Goal: Information Seeking & Learning: Learn about a topic

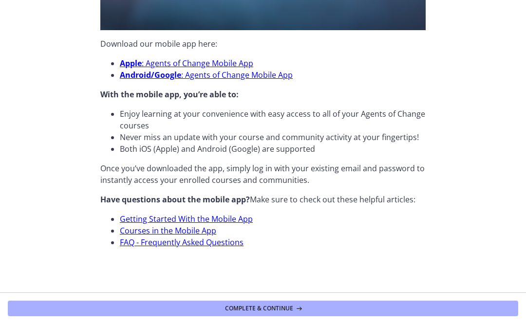
scroll to position [300, 0]
click at [154, 61] on link "Apple : Agents of Change Mobile App" at bounding box center [186, 63] width 133 height 11
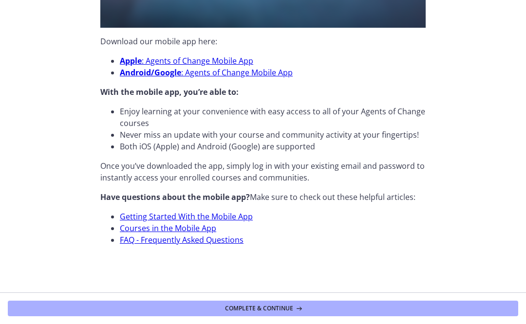
scroll to position [303, 0]
click at [143, 313] on button "Complete & continue" at bounding box center [263, 309] width 510 height 16
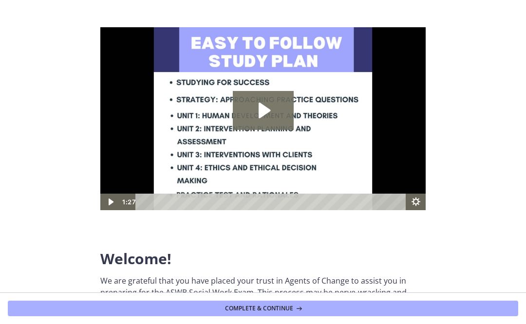
click at [255, 110] on icon "Play Video: c1o6hcmjueu5qasqsu00.mp4" at bounding box center [263, 110] width 61 height 39
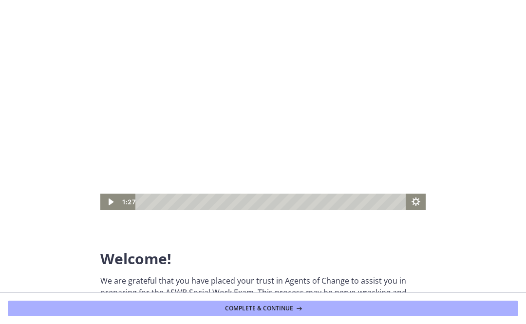
click at [114, 203] on icon "Play Video" at bounding box center [110, 202] width 19 height 17
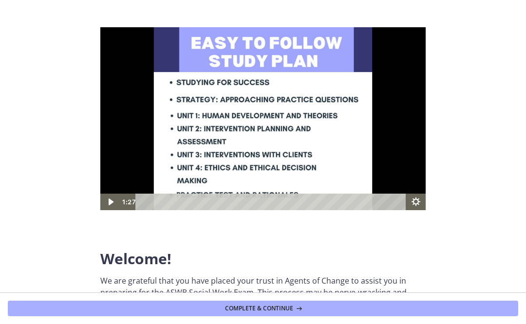
click at [113, 199] on icon "Play Video" at bounding box center [110, 202] width 19 height 17
click at [111, 199] on icon "Play Video" at bounding box center [110, 202] width 19 height 17
click at [133, 149] on img at bounding box center [262, 118] width 325 height 183
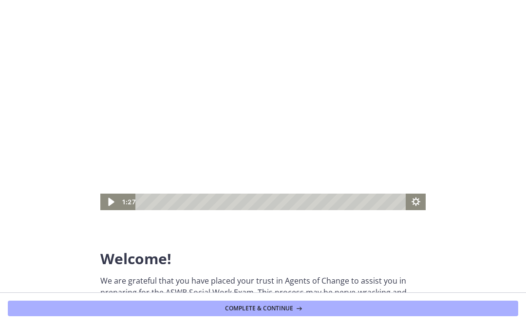
click at [110, 199] on icon "Play Video" at bounding box center [111, 202] width 6 height 8
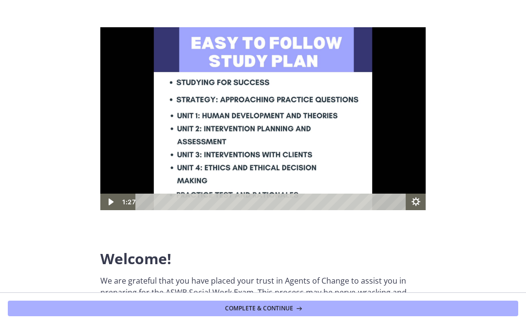
click at [176, 168] on img at bounding box center [262, 118] width 325 height 183
click at [104, 206] on icon "Play Video" at bounding box center [110, 202] width 23 height 20
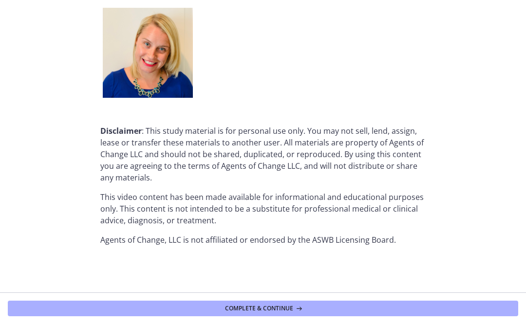
scroll to position [1232, 0]
click at [86, 308] on button "Complete & continue" at bounding box center [263, 309] width 510 height 16
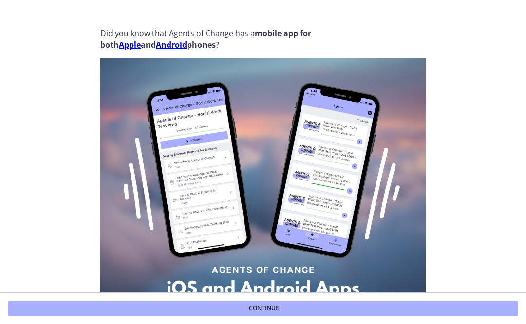
click at [198, 321] on footer "Continue" at bounding box center [263, 309] width 526 height 32
click at [189, 308] on button "Continue" at bounding box center [263, 309] width 510 height 16
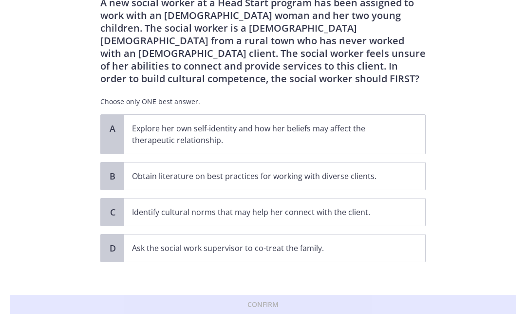
scroll to position [35, 0]
click at [143, 214] on p "Identify cultural norms that may help her connect with the client." at bounding box center [265, 212] width 266 height 12
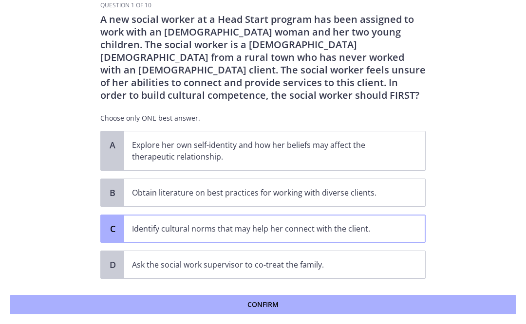
scroll to position [18, 0]
click at [110, 307] on button "Confirm" at bounding box center [263, 304] width 506 height 19
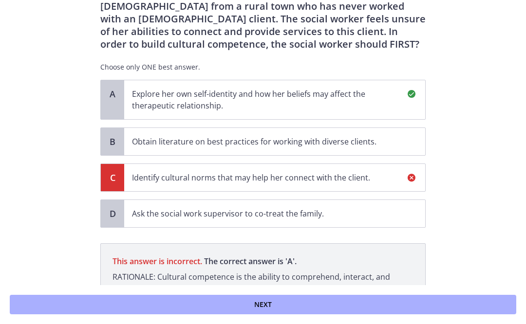
scroll to position [68, 0]
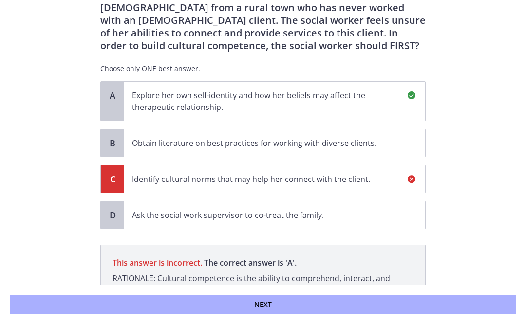
click at [114, 105] on div "A" at bounding box center [112, 101] width 23 height 39
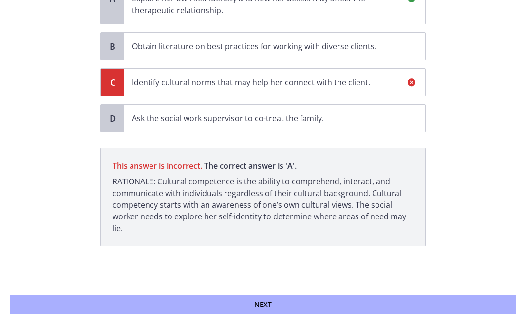
scroll to position [165, 0]
click at [129, 314] on button "Next" at bounding box center [263, 304] width 506 height 19
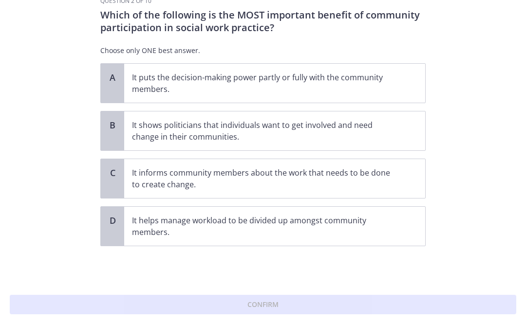
scroll to position [0, 0]
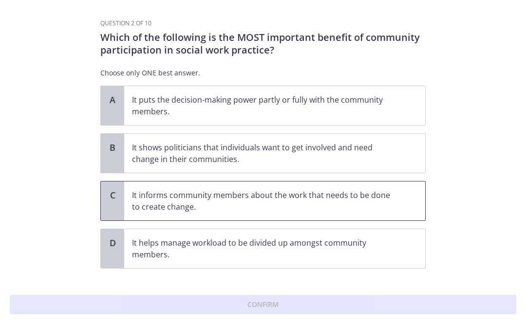
click at [136, 199] on p "It informs community members about the work that needs to be done to create cha…" at bounding box center [265, 200] width 266 height 23
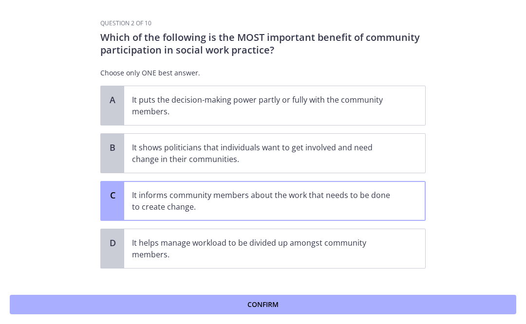
click at [140, 302] on button "Confirm" at bounding box center [263, 304] width 506 height 19
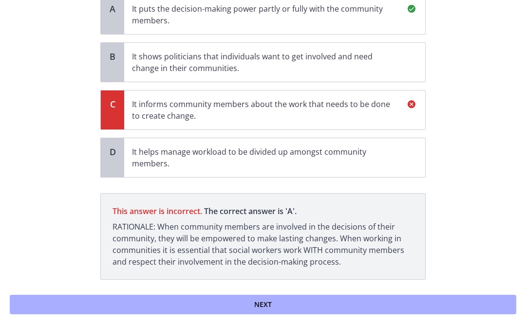
scroll to position [91, 0]
click at [136, 304] on button "Next" at bounding box center [263, 304] width 506 height 19
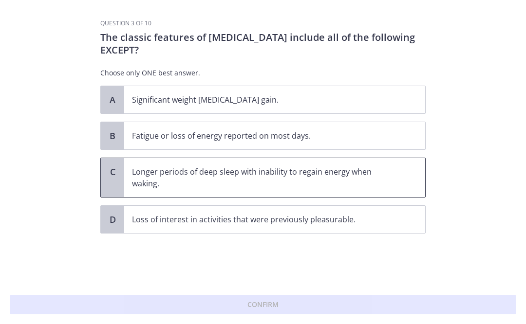
click at [146, 175] on p "Longer periods of deep sleep with inability to regain energy when waking." at bounding box center [265, 177] width 266 height 23
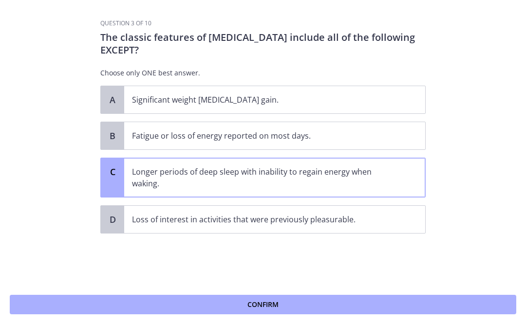
click at [124, 313] on button "Confirm" at bounding box center [263, 304] width 506 height 19
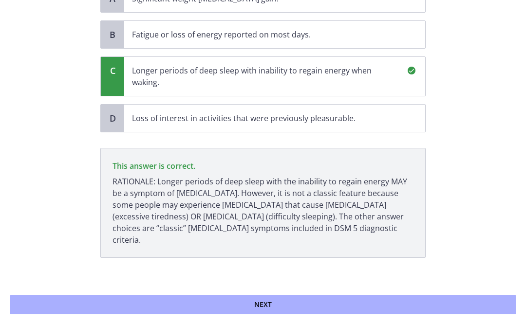
scroll to position [101, 0]
click at [109, 300] on button "Next" at bounding box center [263, 304] width 506 height 19
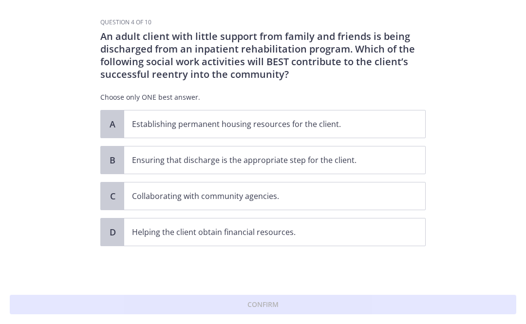
scroll to position [1, 0]
click at [158, 115] on span "Establishing permanent housing resources for the client." at bounding box center [274, 123] width 301 height 27
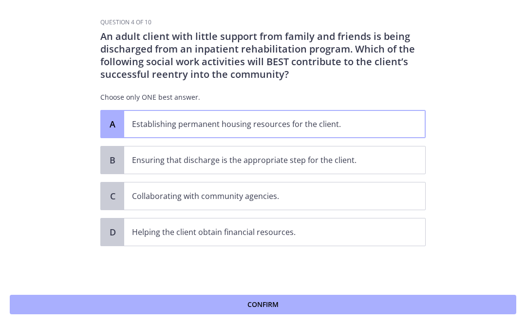
click at [221, 304] on button "Confirm" at bounding box center [263, 304] width 506 height 19
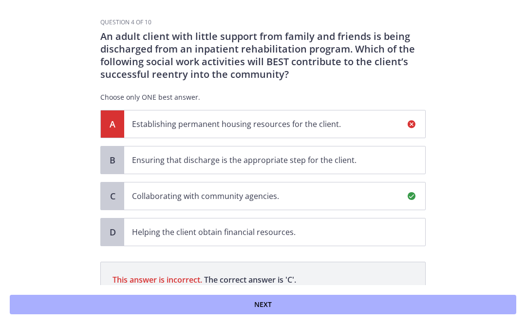
scroll to position [115, 0]
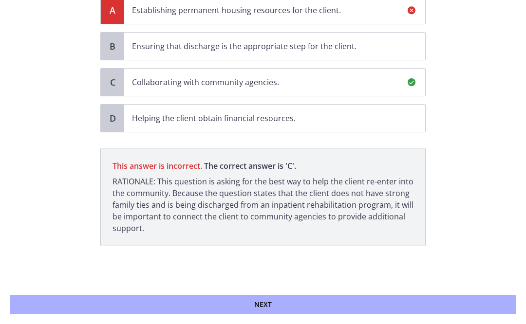
click at [83, 302] on button "Next" at bounding box center [263, 304] width 506 height 19
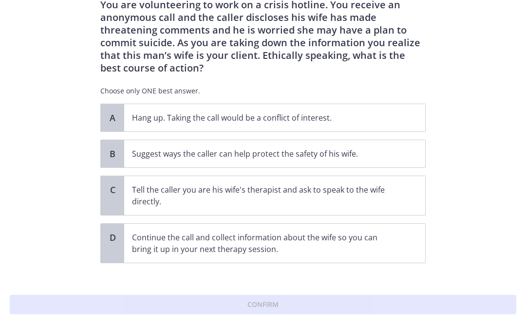
scroll to position [29, 0]
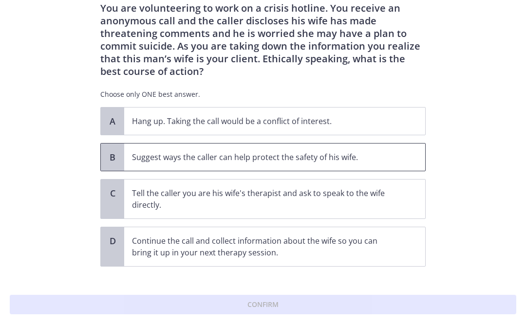
click at [177, 152] on p "Suggest ways the caller can help protect the safety of his wife." at bounding box center [265, 157] width 266 height 12
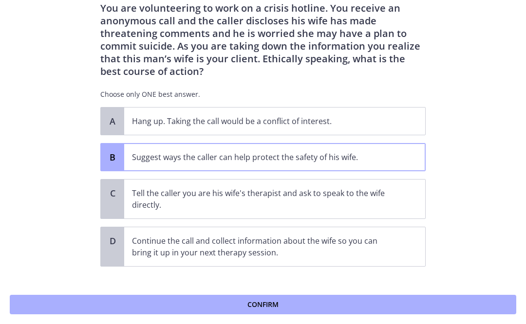
click at [237, 307] on button "Confirm" at bounding box center [263, 304] width 506 height 19
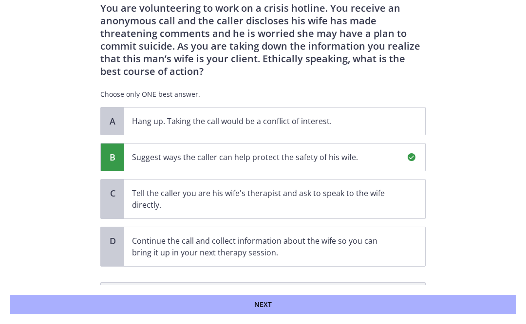
scroll to position [140, 0]
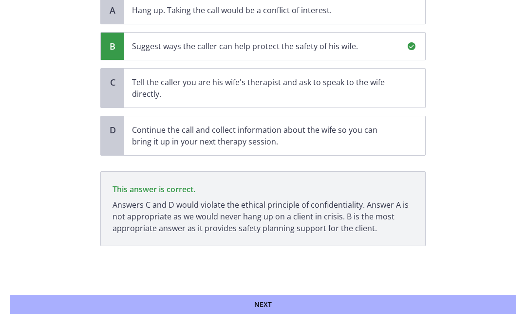
click at [141, 302] on button "Next" at bounding box center [263, 304] width 506 height 19
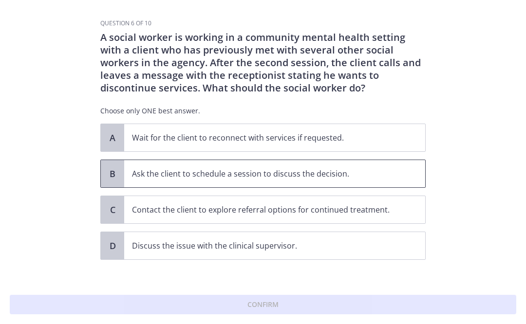
click at [157, 169] on p "Ask the client to schedule a session to discuss the decision." at bounding box center [265, 174] width 266 height 12
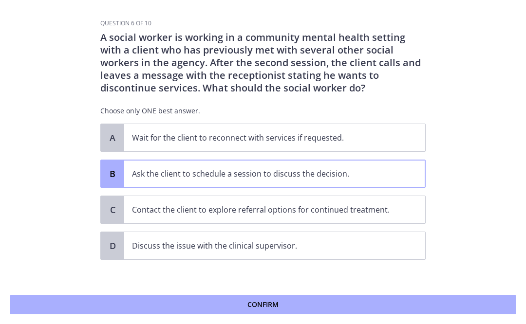
click at [220, 301] on button "Confirm" at bounding box center [263, 304] width 506 height 19
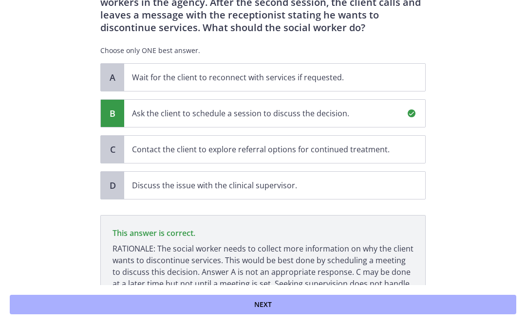
scroll to position [128, 0]
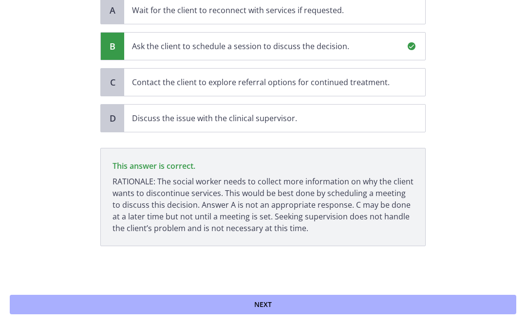
click at [191, 304] on button "Next" at bounding box center [263, 304] width 506 height 19
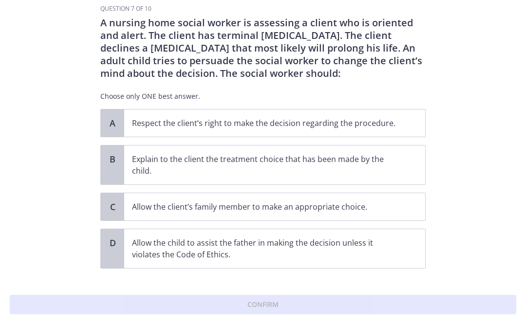
scroll to position [15, 0]
click at [142, 132] on span "Respect the client’s right to make the decision regarding the procedure." at bounding box center [274, 122] width 301 height 27
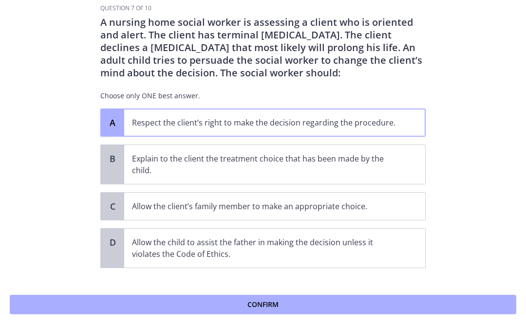
click at [171, 305] on button "Confirm" at bounding box center [263, 304] width 506 height 19
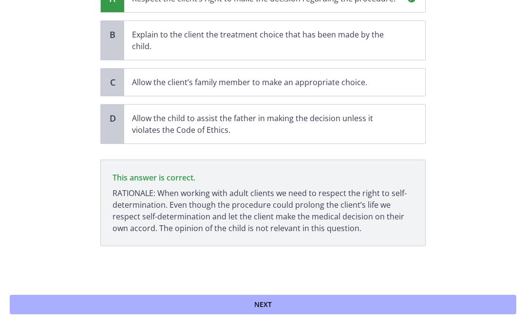
click at [186, 310] on button "Next" at bounding box center [263, 304] width 506 height 19
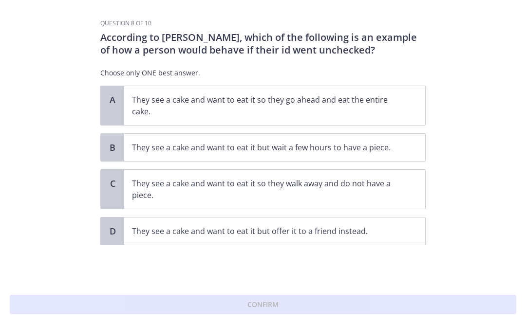
scroll to position [0, 0]
click at [156, 191] on p "They see a cake and want to eat it so they walk away and do not have a piece." at bounding box center [265, 189] width 266 height 23
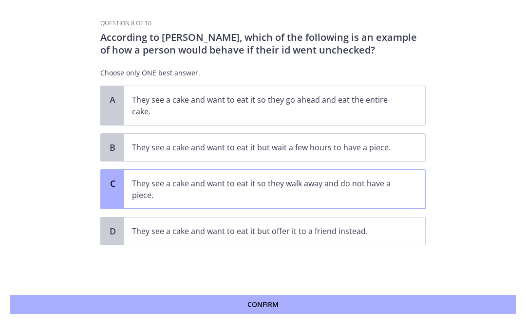
click at [187, 290] on div "Confirm" at bounding box center [263, 304] width 526 height 39
click at [204, 307] on button "Confirm" at bounding box center [263, 304] width 506 height 19
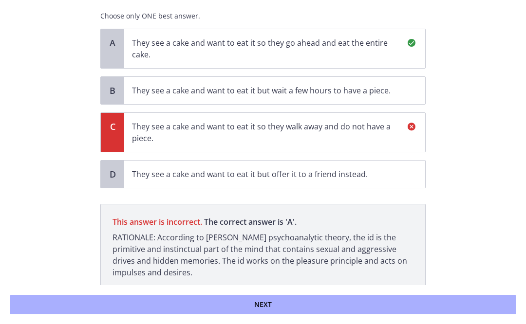
scroll to position [101, 0]
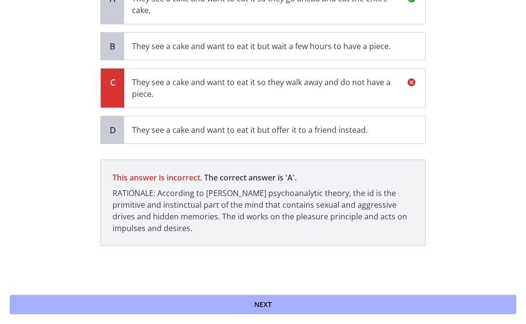
click at [216, 288] on div "Next" at bounding box center [263, 304] width 526 height 39
click at [211, 304] on button "Next" at bounding box center [263, 304] width 506 height 19
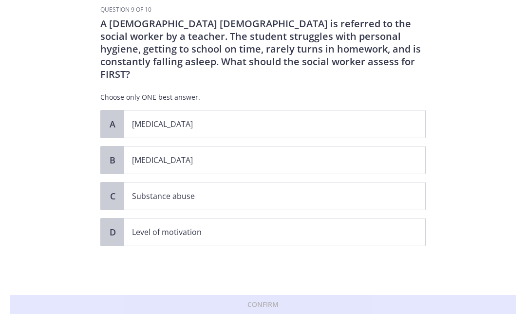
scroll to position [0, 0]
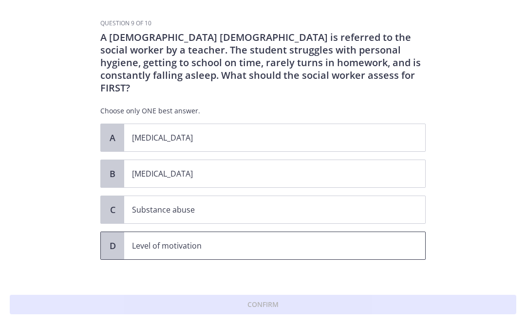
click at [145, 240] on p "Level of motivation" at bounding box center [265, 246] width 266 height 12
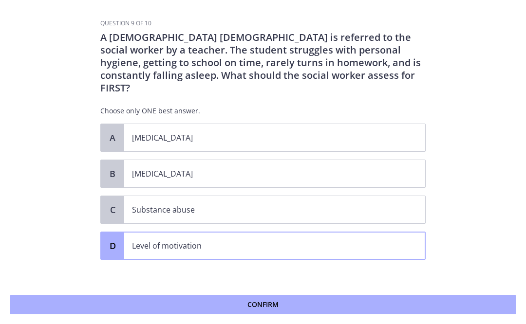
click at [176, 302] on button "Confirm" at bounding box center [263, 304] width 506 height 19
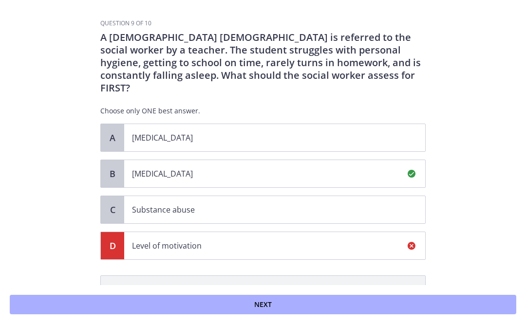
scroll to position [115, 0]
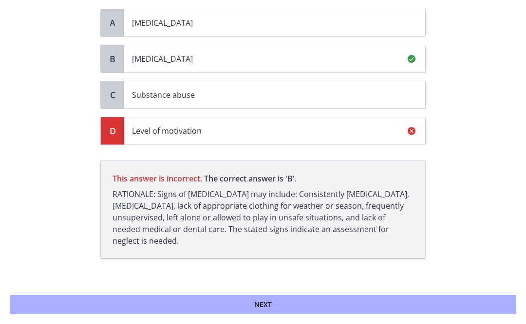
click at [230, 300] on button "Next" at bounding box center [263, 304] width 506 height 19
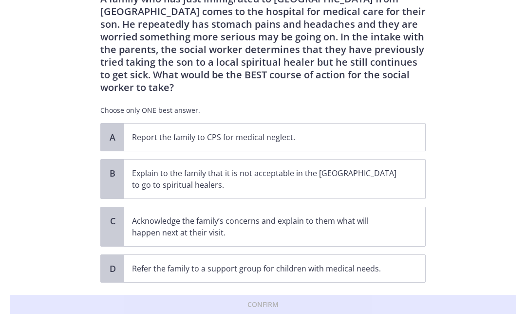
scroll to position [38, 0]
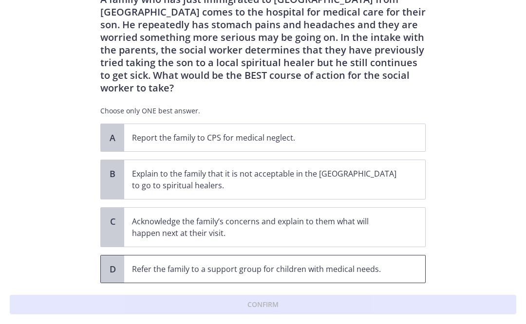
click at [172, 263] on p "Refer the family to a support group for children with medical needs." at bounding box center [265, 269] width 266 height 12
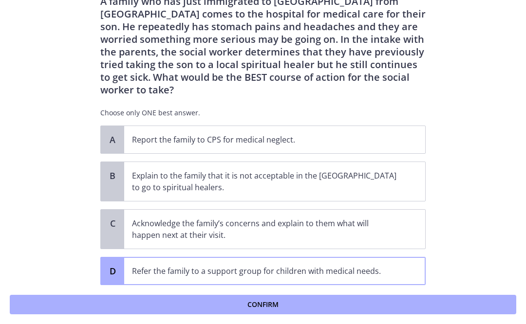
scroll to position [35, 0]
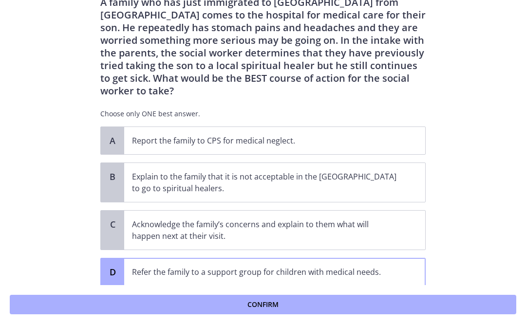
click at [195, 310] on button "Confirm" at bounding box center [263, 304] width 506 height 19
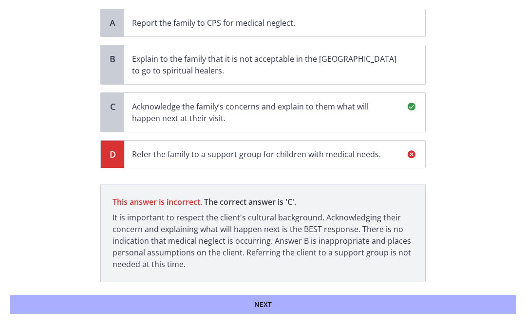
scroll to position [176, 0]
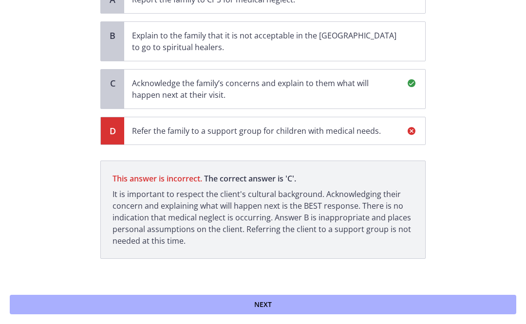
click at [195, 300] on button "Next" at bounding box center [263, 304] width 506 height 19
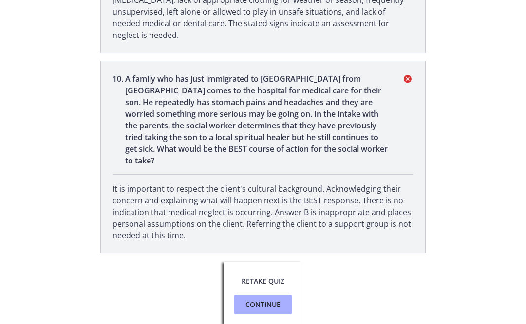
scroll to position [1440, 0]
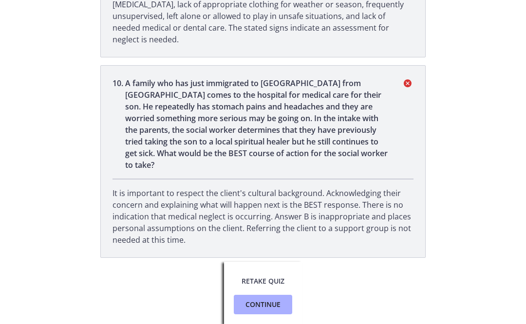
click at [250, 314] on button "Continue" at bounding box center [263, 304] width 58 height 19
